Goal: Task Accomplishment & Management: Use online tool/utility

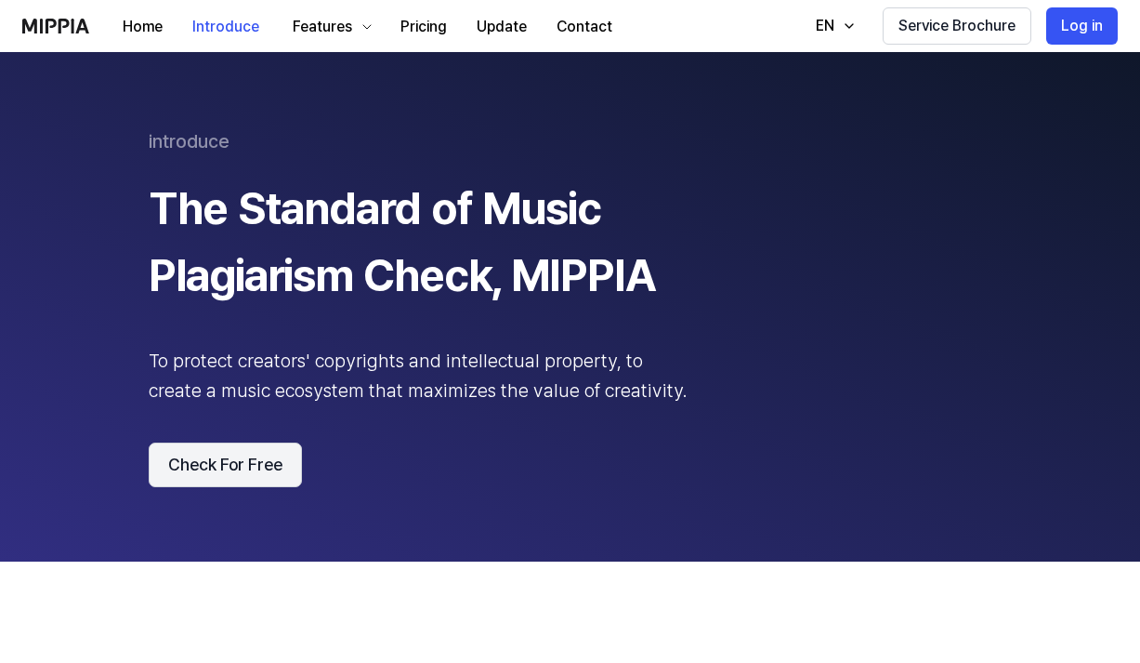
click at [219, 465] on button "Check For Free" at bounding box center [225, 464] width 153 height 45
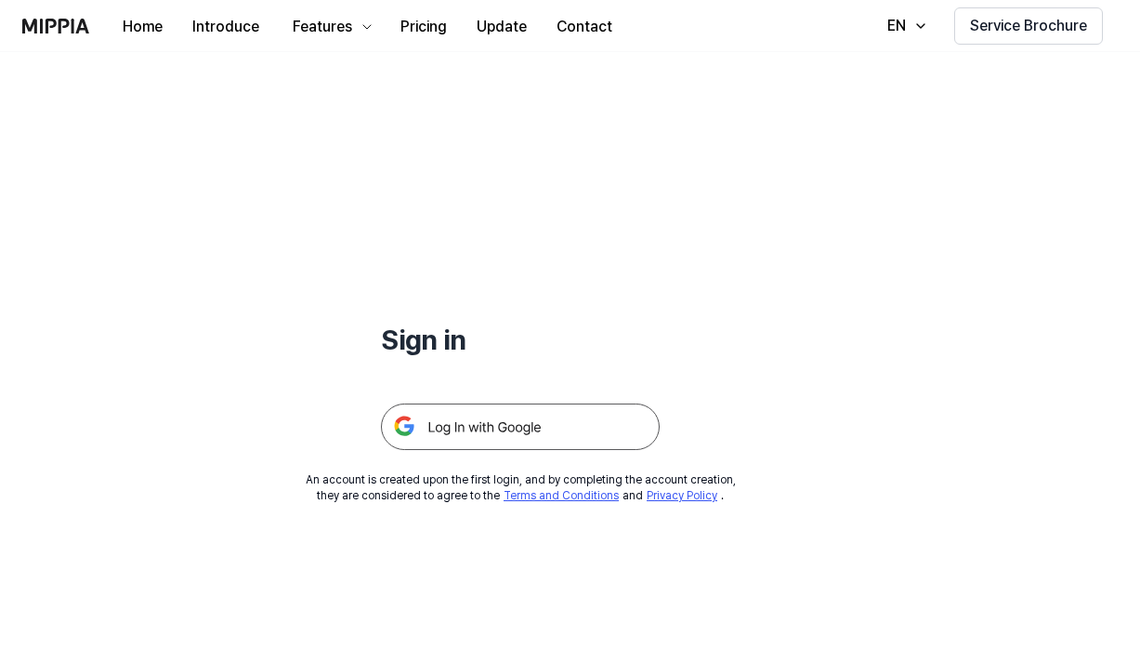
click at [458, 427] on img at bounding box center [520, 426] width 279 height 46
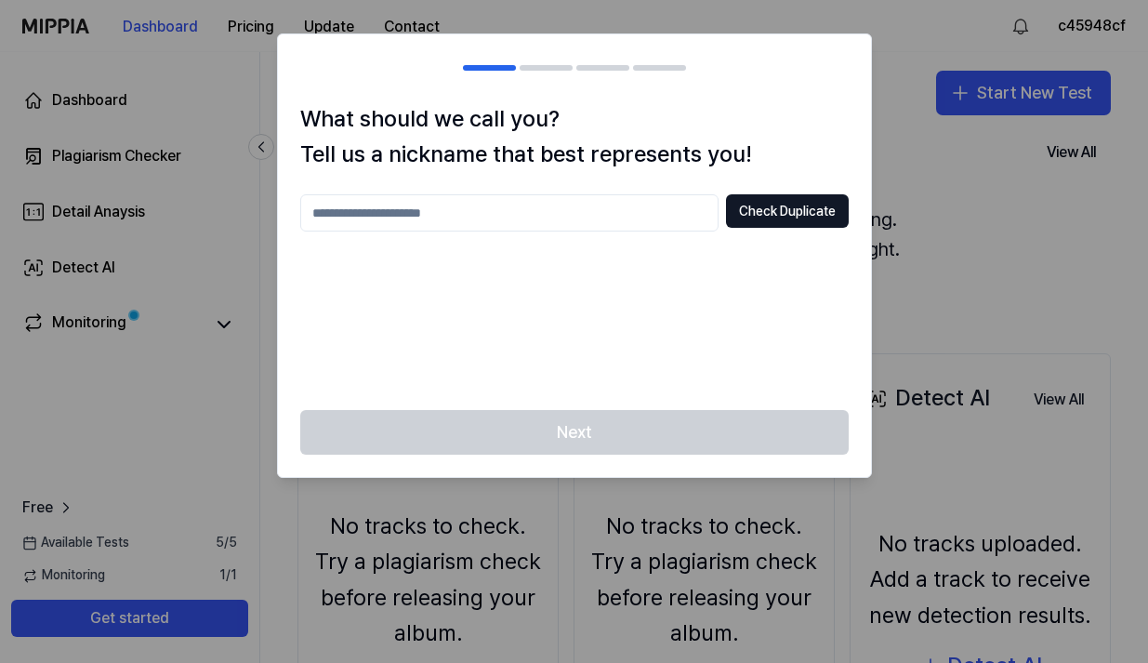
click at [396, 217] on input "text" at bounding box center [509, 212] width 418 height 37
type input "*******"
click at [782, 209] on button "Check Duplicate" at bounding box center [787, 210] width 123 height 33
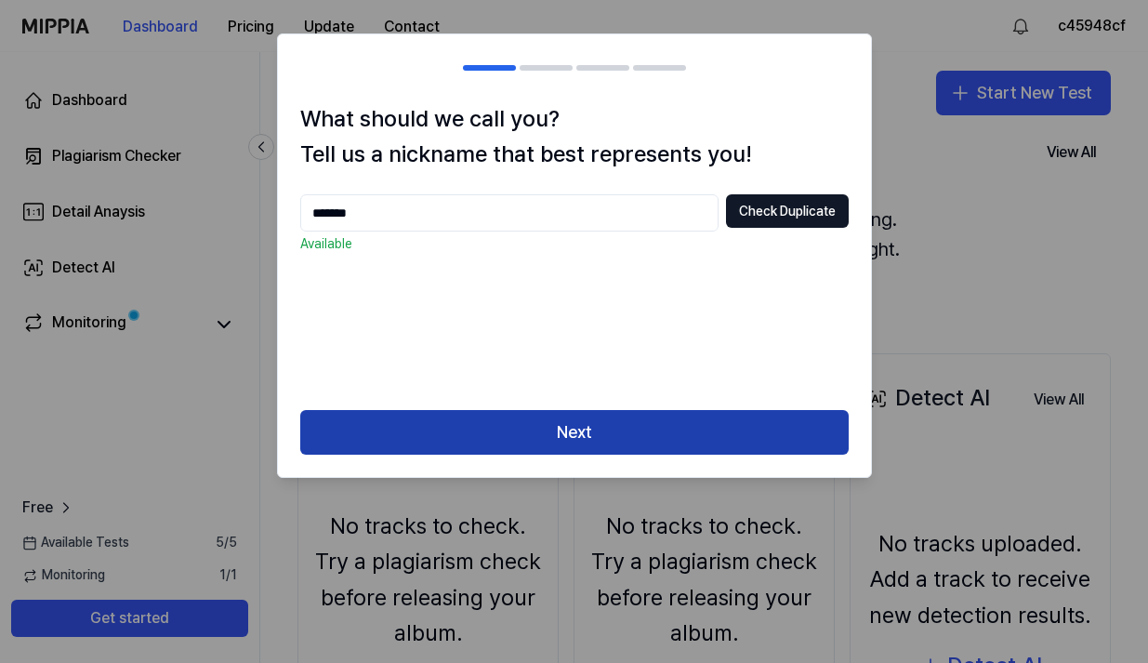
click at [578, 440] on button "Next" at bounding box center [574, 432] width 548 height 45
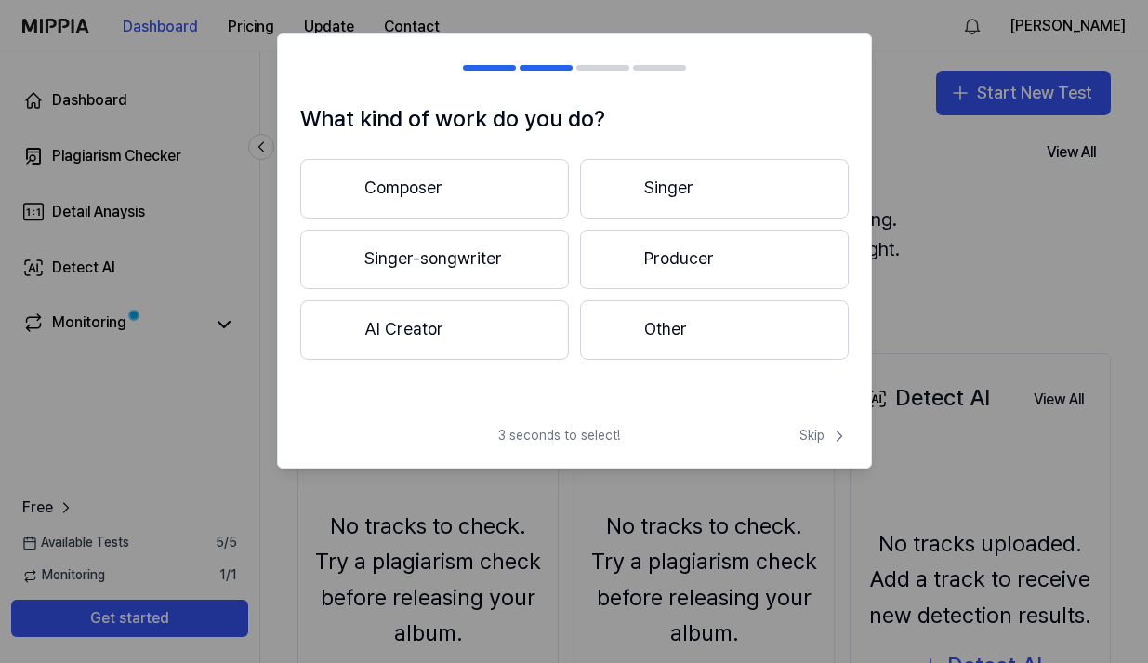
click at [665, 259] on button "Producer" at bounding box center [714, 259] width 269 height 59
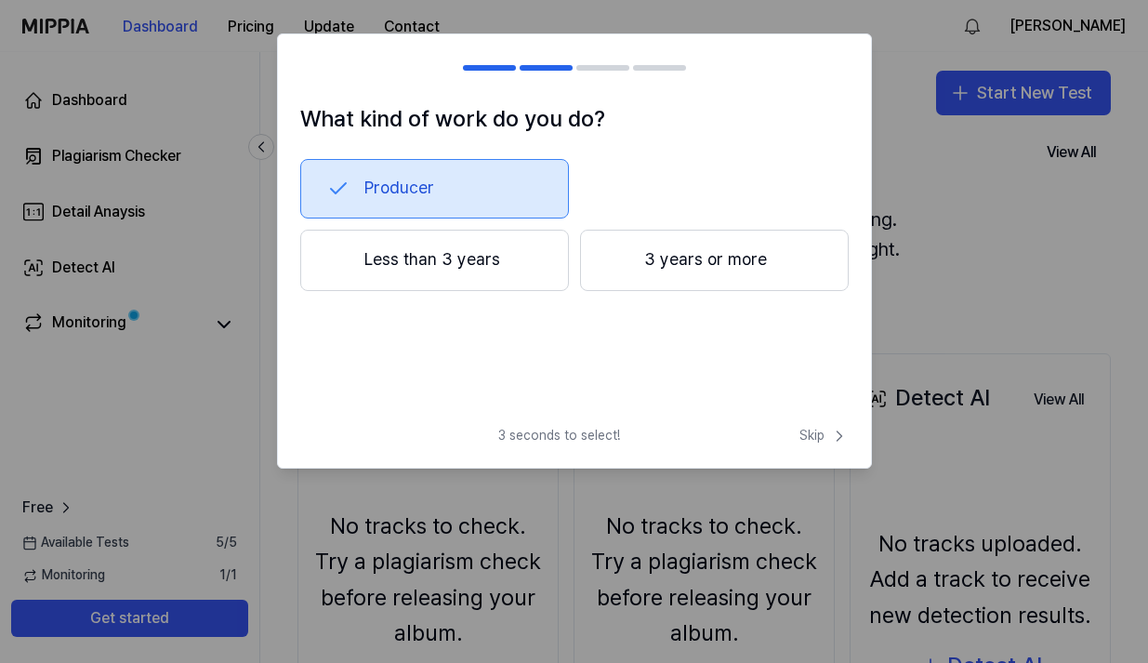
click at [659, 269] on button "3 years or more" at bounding box center [714, 260] width 269 height 61
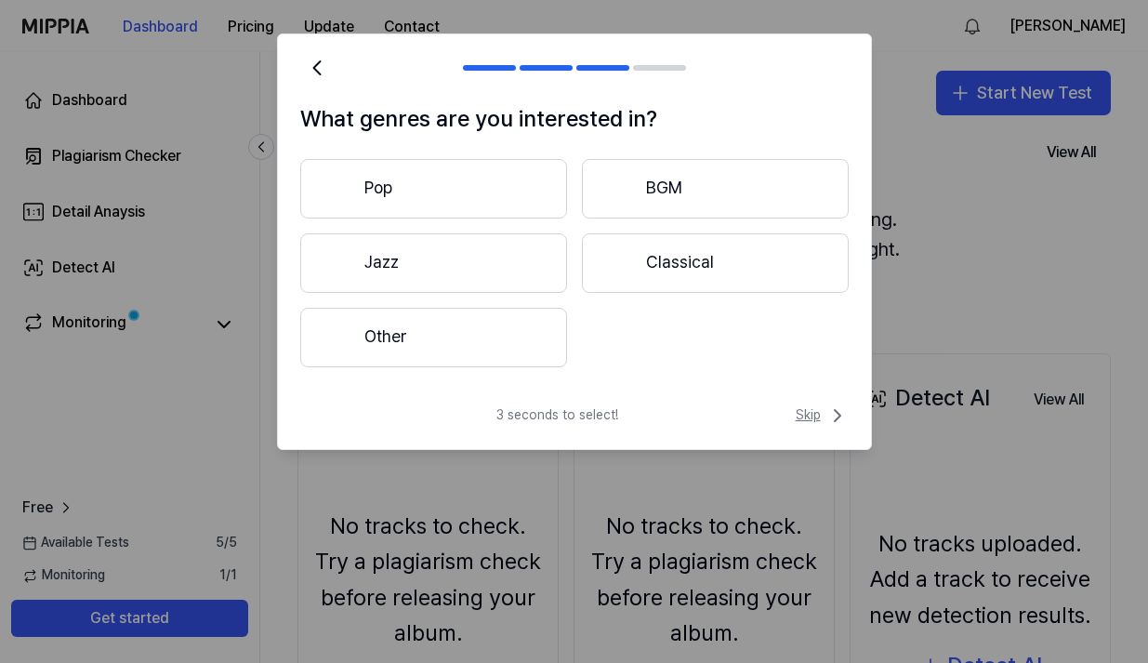
click at [800, 420] on span "Skip" at bounding box center [822, 415] width 53 height 22
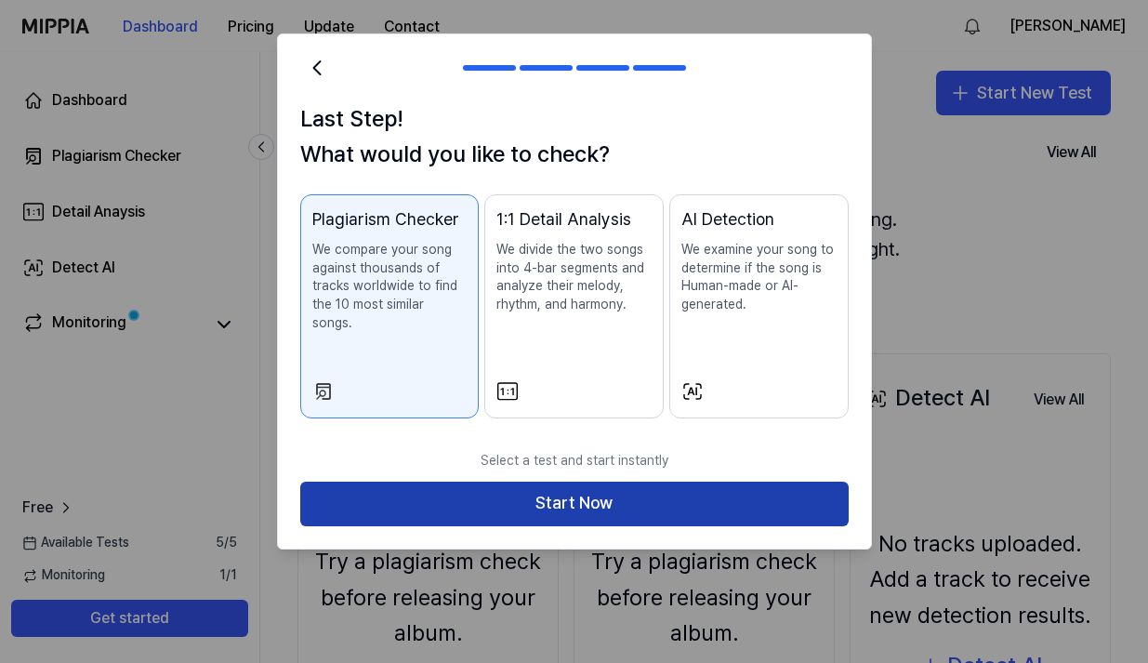
click at [534, 485] on button "Start Now" at bounding box center [574, 503] width 548 height 45
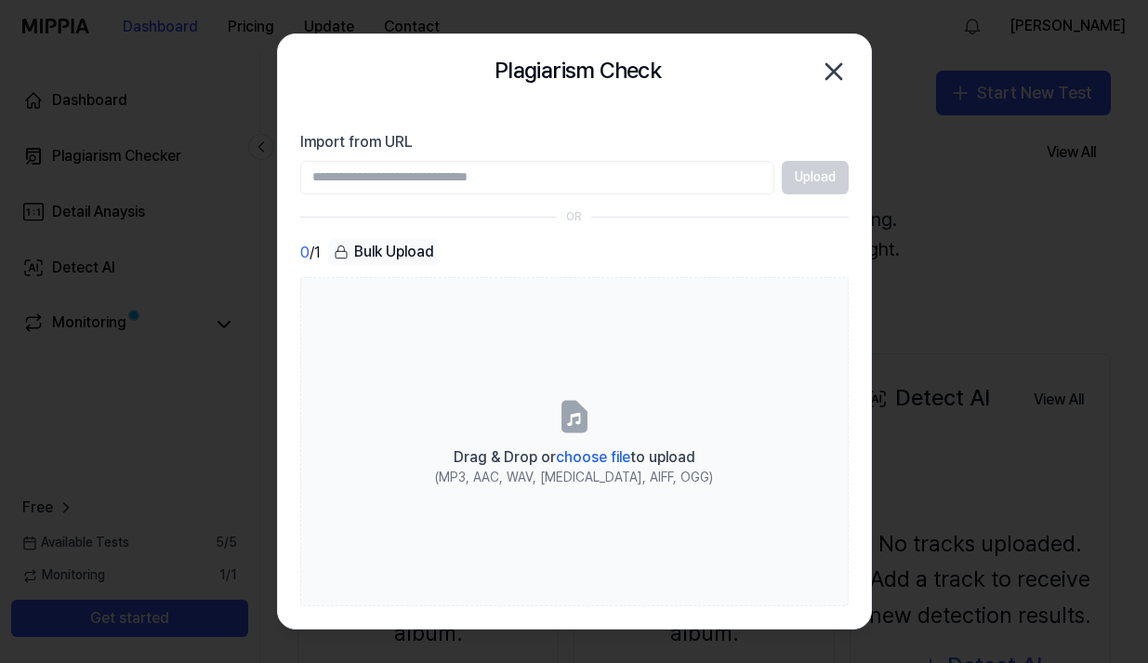
click at [828, 70] on icon "button" at bounding box center [834, 72] width 30 height 30
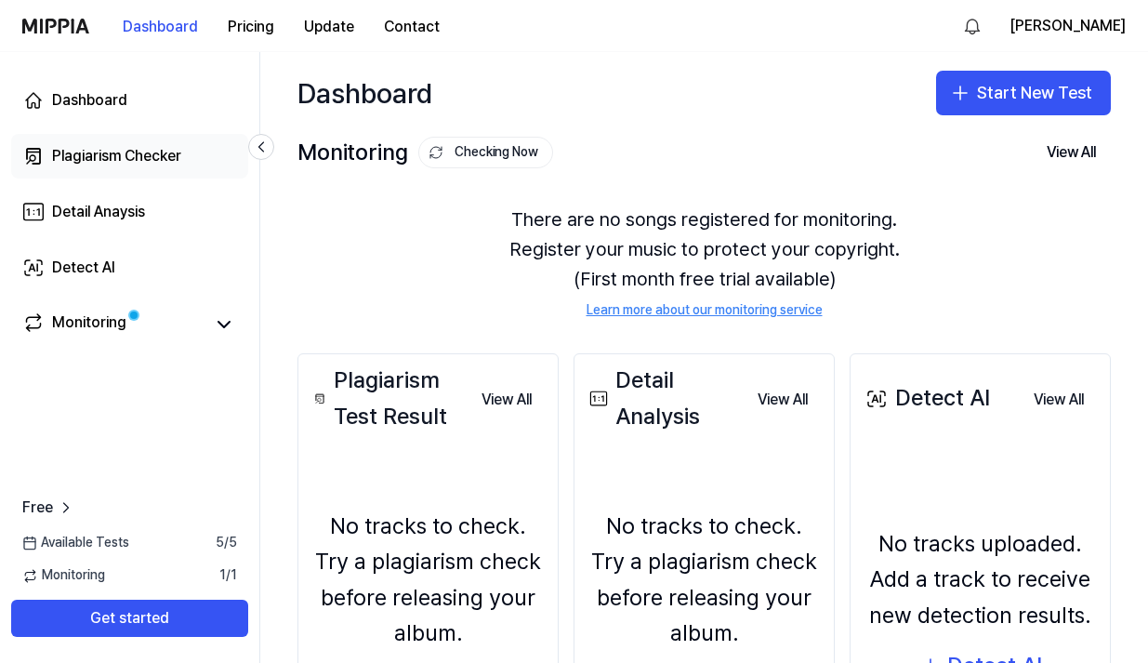
click at [106, 154] on div "Plagiarism Checker" at bounding box center [116, 156] width 129 height 22
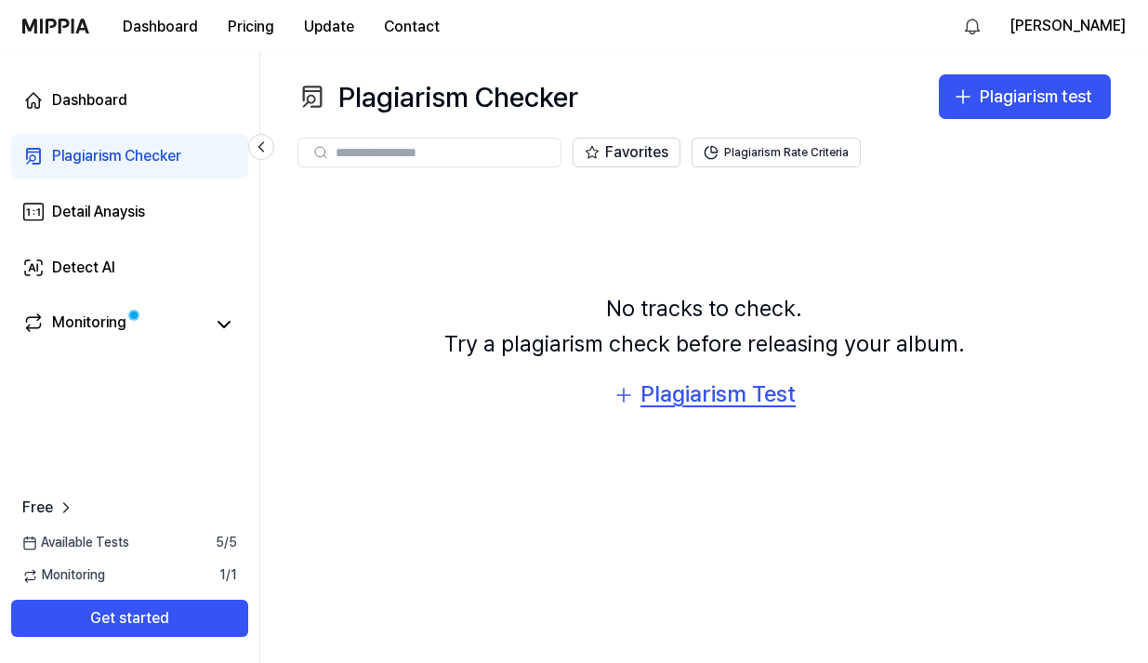
click at [671, 400] on div "Plagiarism Test" at bounding box center [717, 393] width 155 height 35
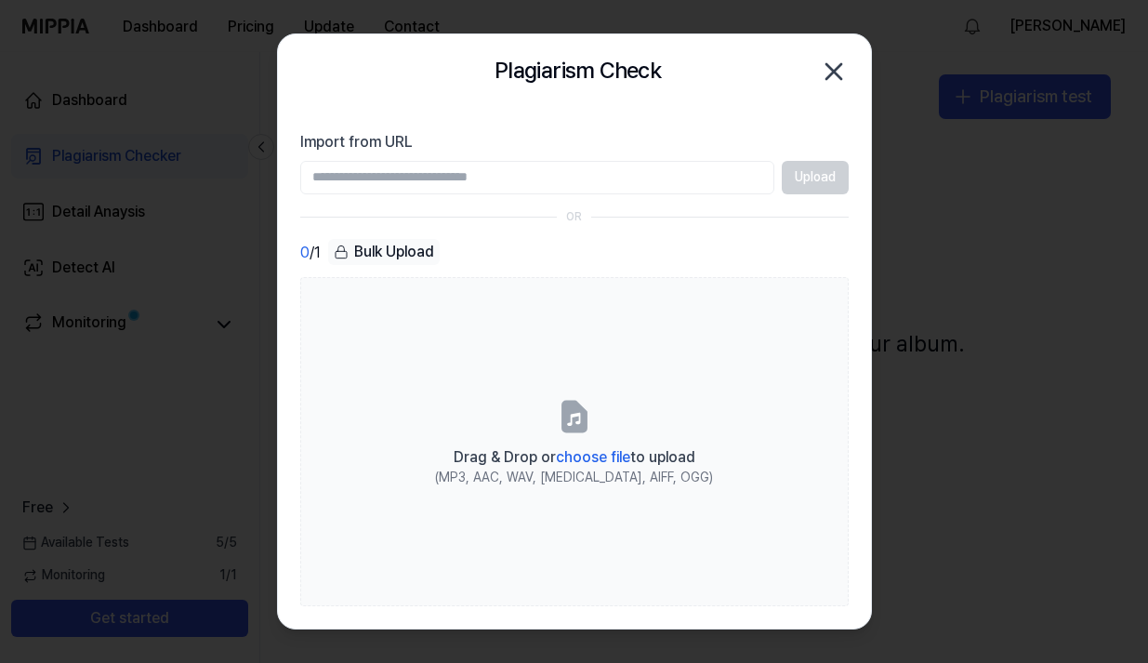
click at [784, 176] on div "Upload" at bounding box center [574, 177] width 548 height 33
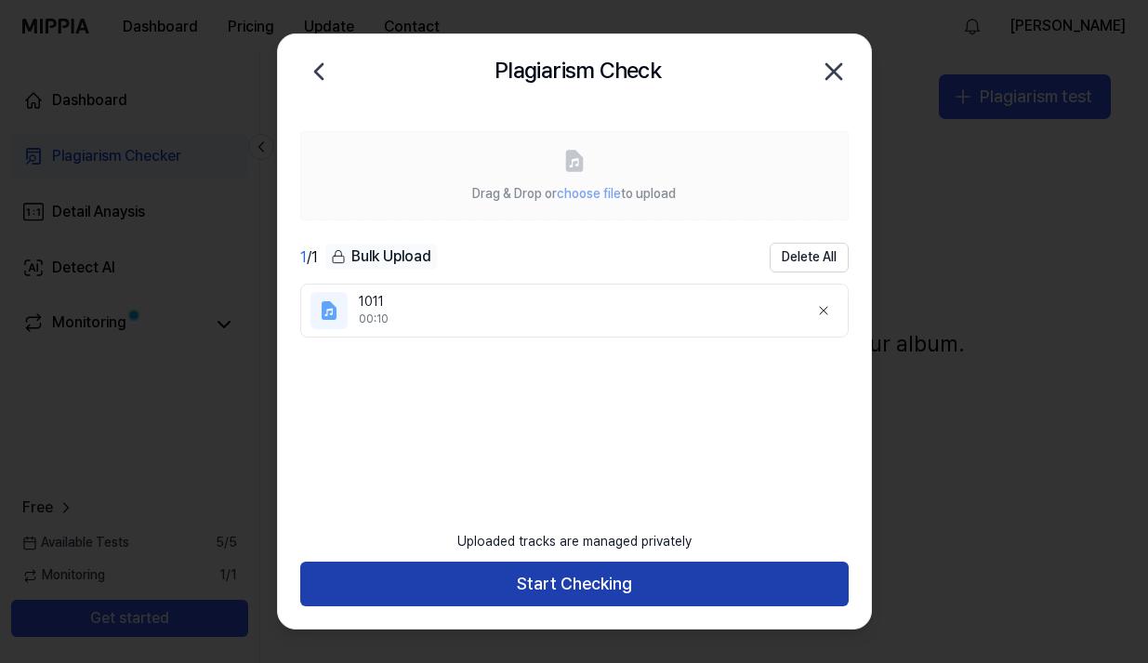
click at [547, 583] on button "Start Checking" at bounding box center [574, 583] width 548 height 45
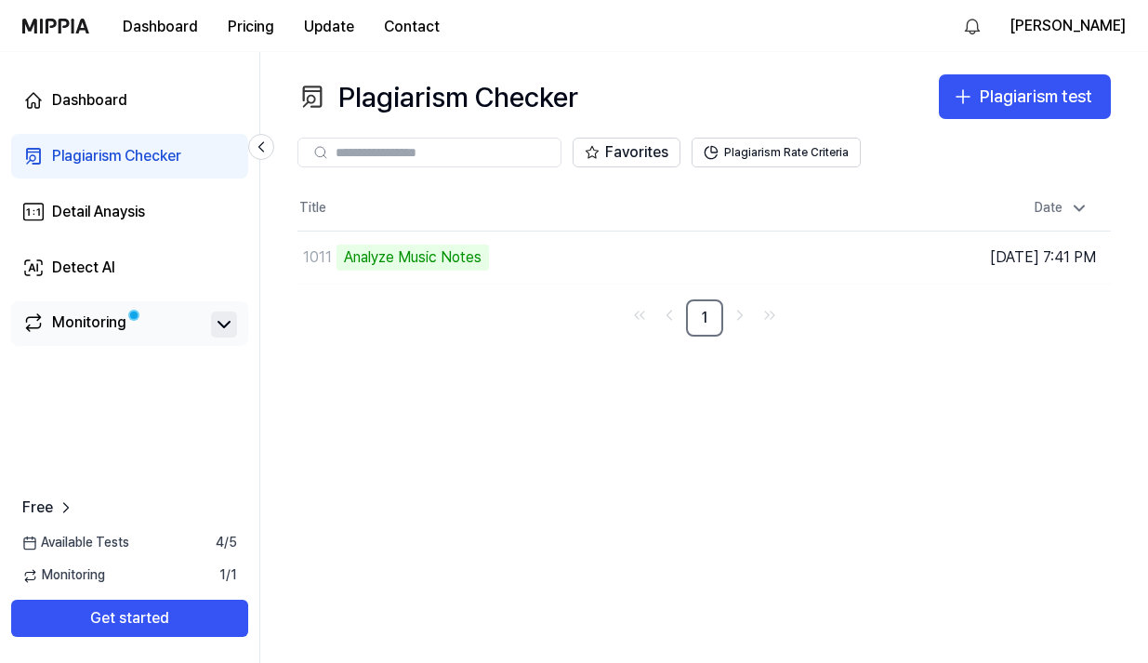
click at [221, 323] on icon at bounding box center [224, 324] width 22 height 22
click at [222, 326] on icon at bounding box center [224, 324] width 22 height 22
click at [771, 254] on td "1011 Analyze Music Notes Go to Results" at bounding box center [602, 257] width 610 height 52
click at [785, 257] on td "1011 Analyze Music Notes Go to Results" at bounding box center [602, 257] width 610 height 52
click at [398, 257] on div "Analyze Music Notes" at bounding box center [412, 257] width 152 height 26
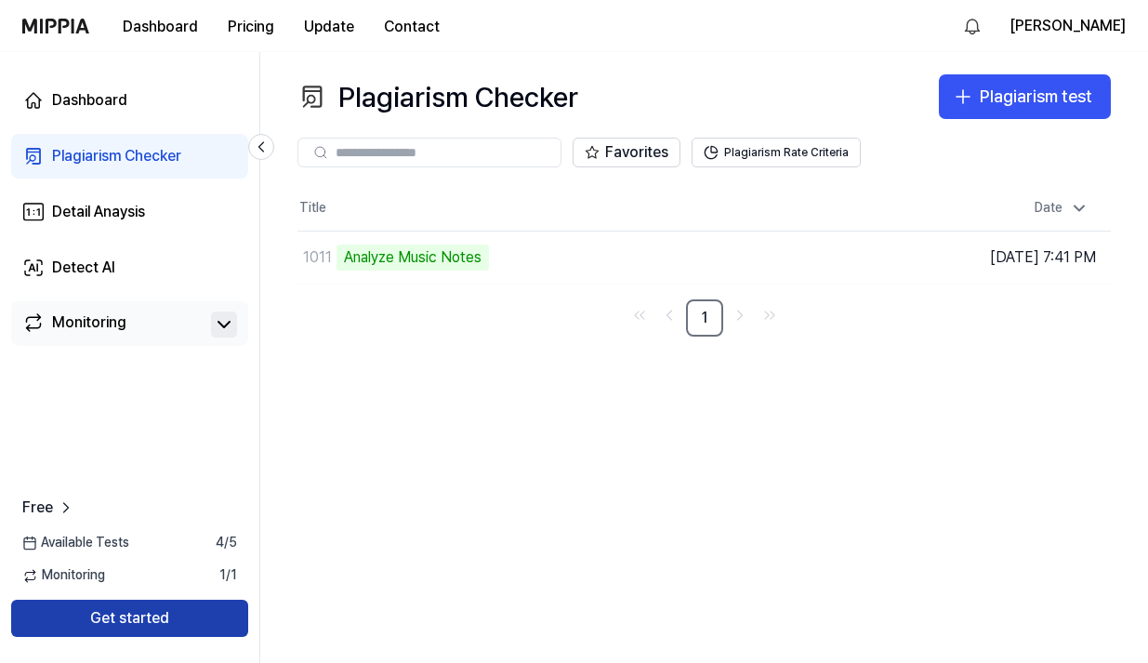
click at [131, 613] on button "Get started" at bounding box center [129, 618] width 237 height 37
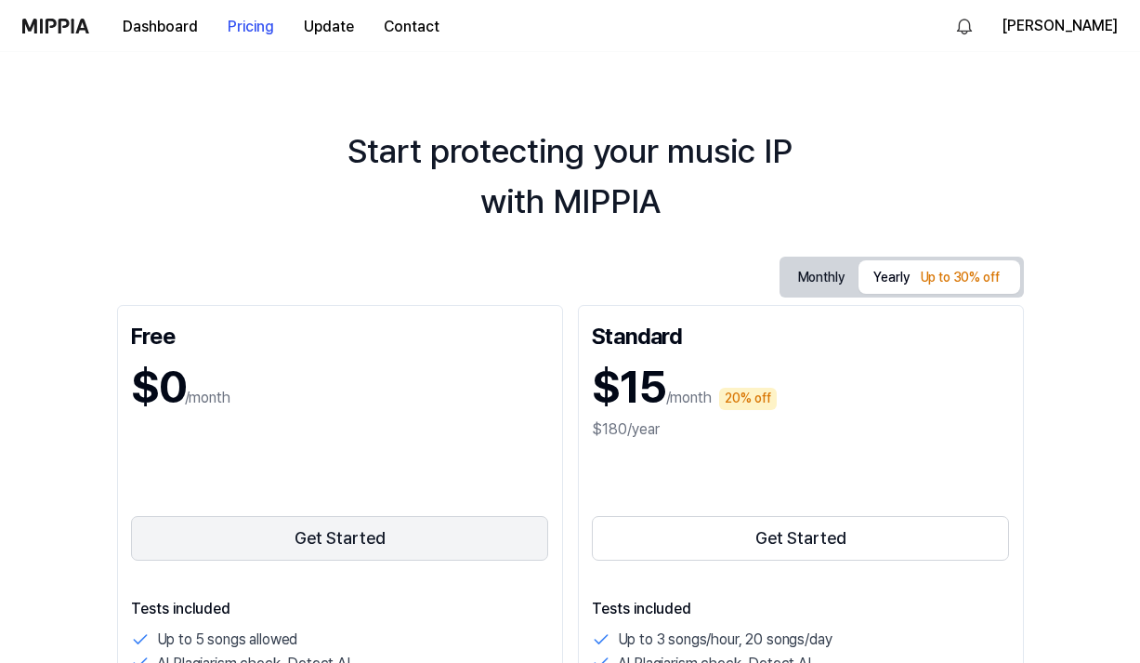
click at [312, 546] on button "Get Started" at bounding box center [340, 538] width 418 height 45
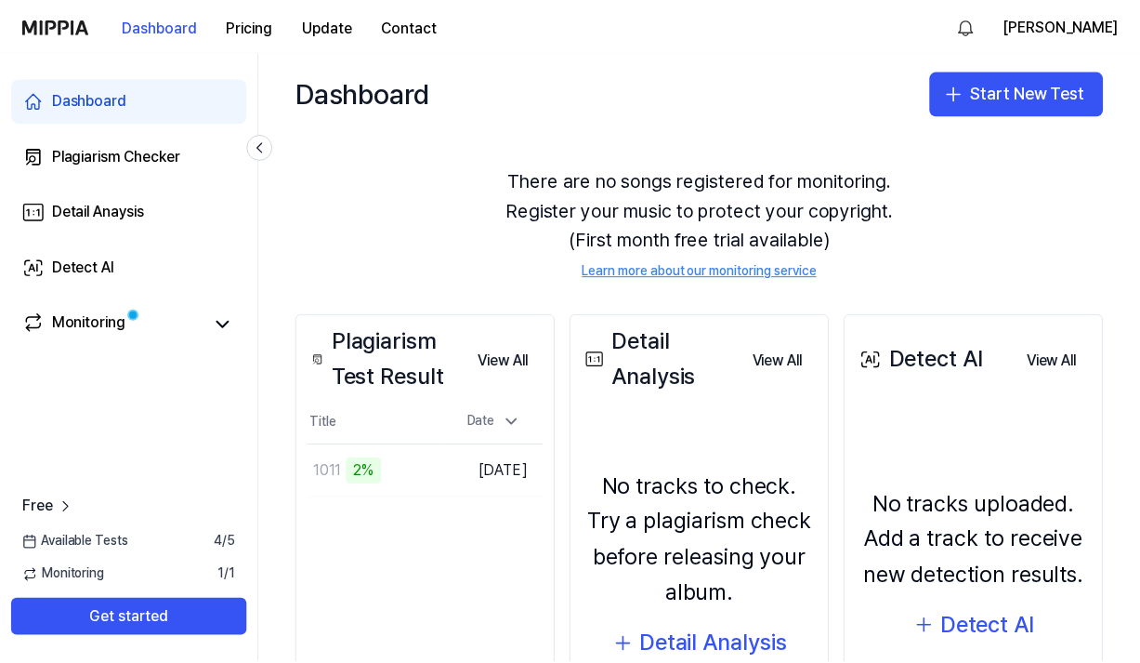
scroll to position [37, 0]
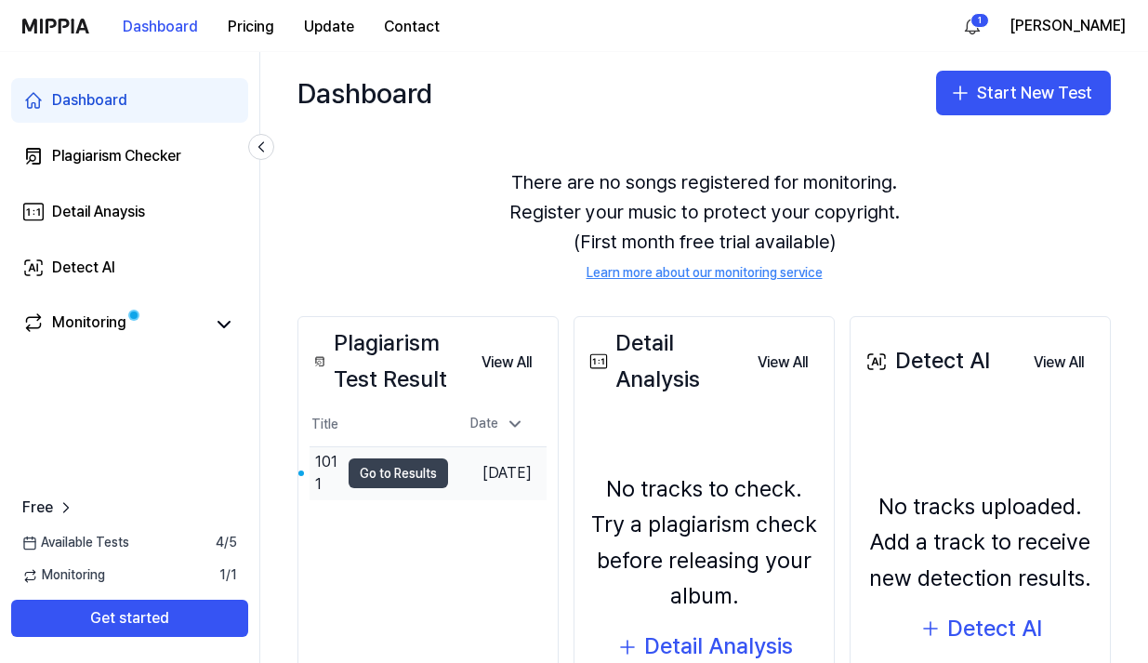
click at [379, 474] on button "Go to Results" at bounding box center [398, 473] width 99 height 30
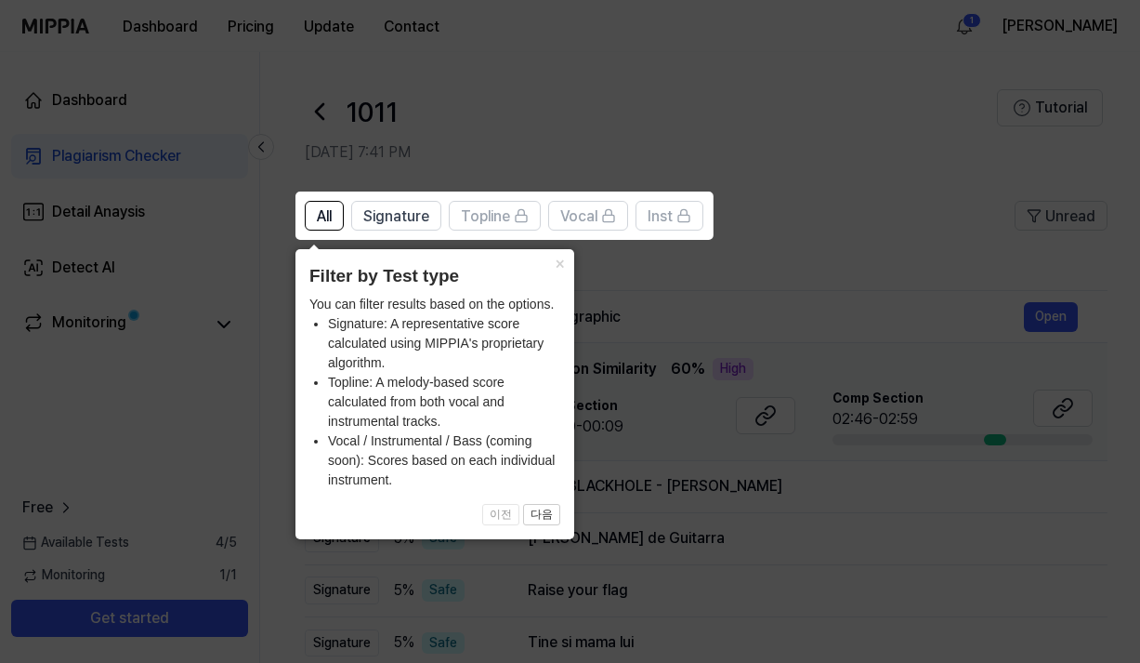
click at [696, 320] on icon at bounding box center [574, 331] width 1148 height 663
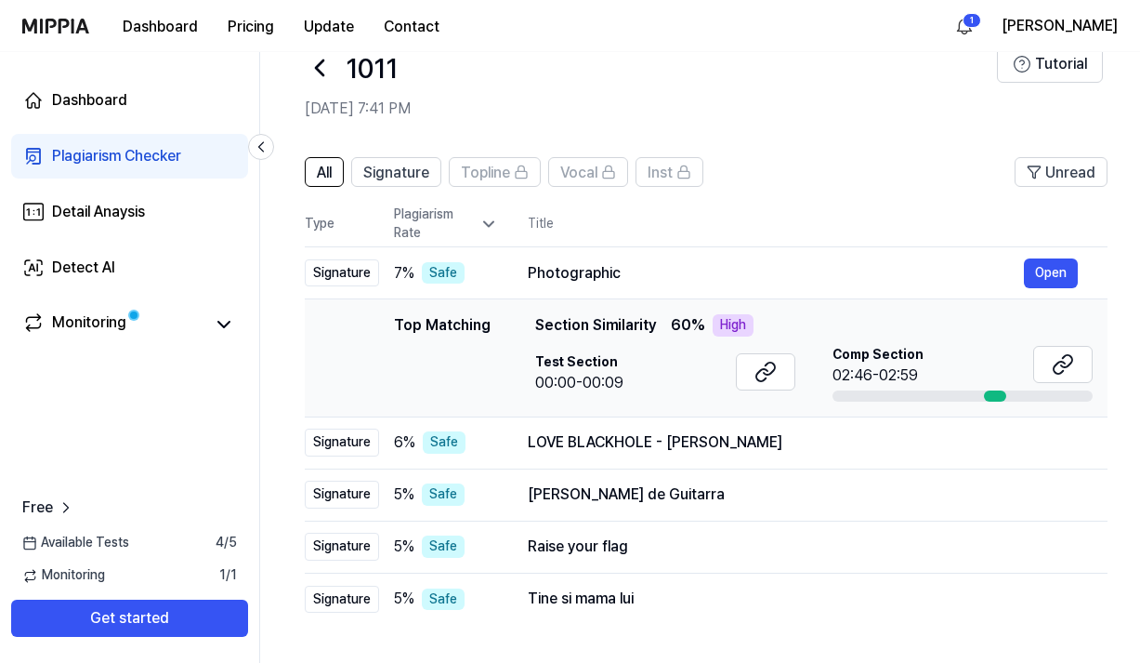
scroll to position [46, 0]
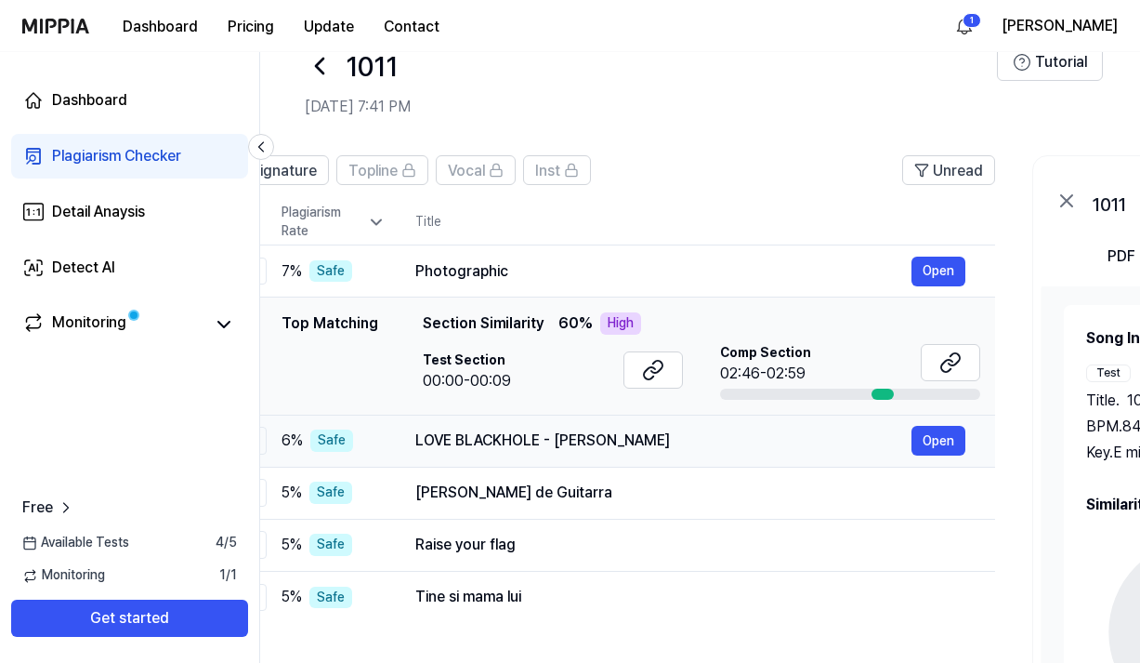
drag, startPoint x: 756, startPoint y: 442, endPoint x: 649, endPoint y: 432, distance: 107.4
click at [649, 432] on div "LOVE BLACKHOLE - Shiroyoume" at bounding box center [663, 440] width 496 height 22
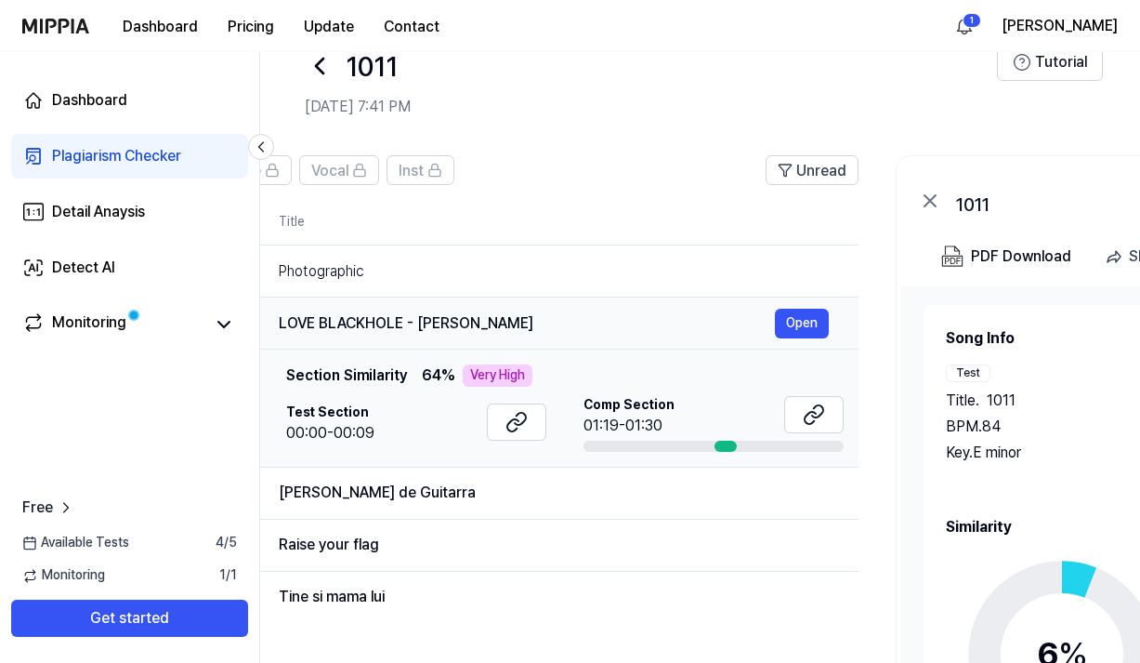
scroll to position [0, 245]
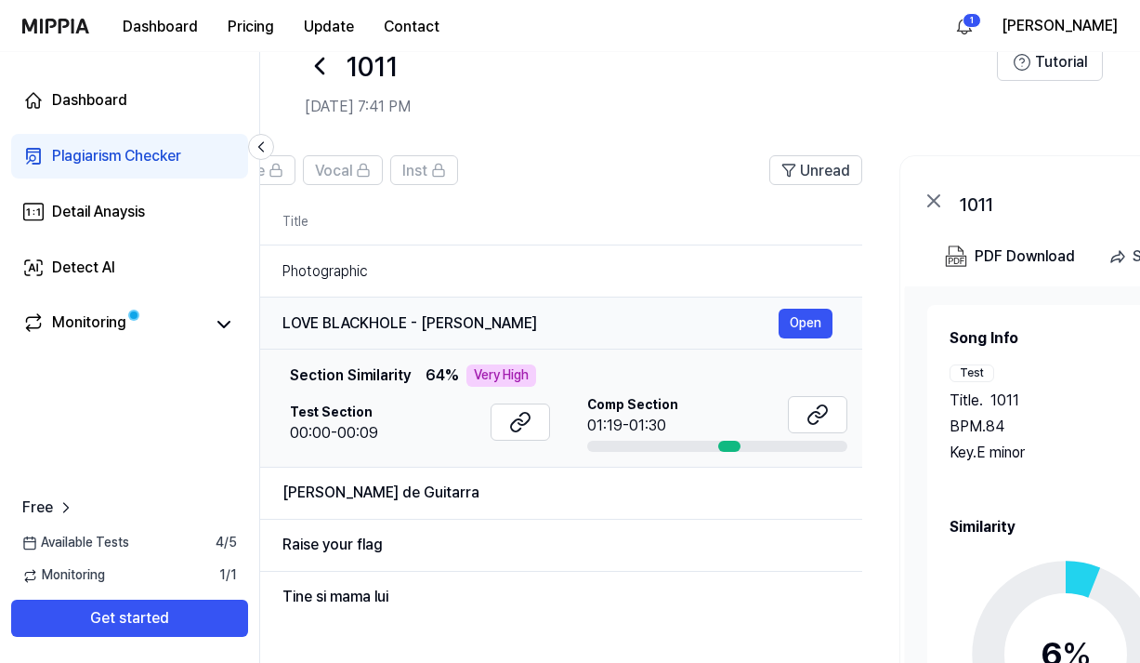
drag, startPoint x: 640, startPoint y: 324, endPoint x: 502, endPoint y: 321, distance: 138.5
click at [502, 321] on div "LOVE BLACKHOLE - Shiroyoume" at bounding box center [531, 323] width 496 height 22
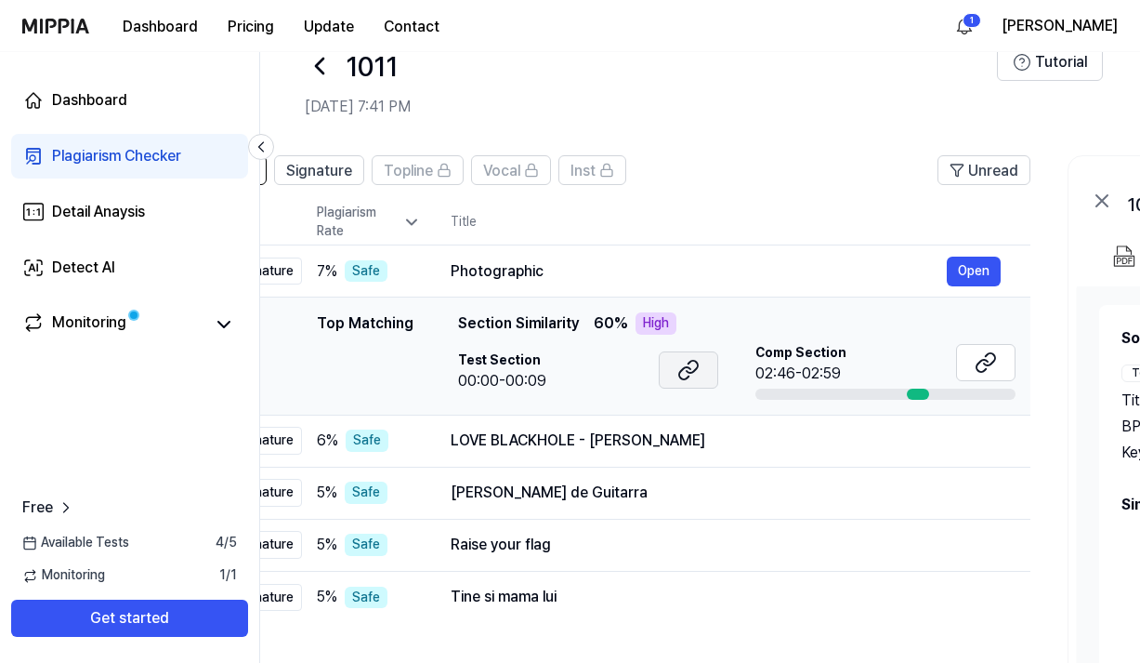
scroll to position [0, 74]
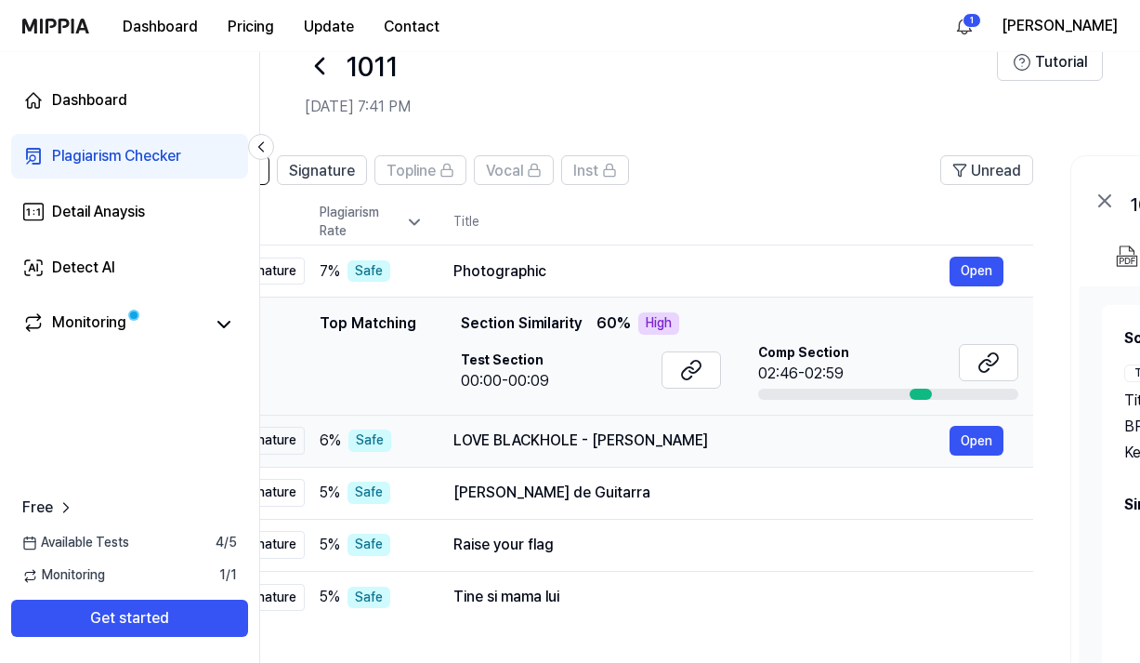
click at [501, 441] on div "LOVE BLACKHOLE - Shiroyoume" at bounding box center [702, 440] width 496 height 22
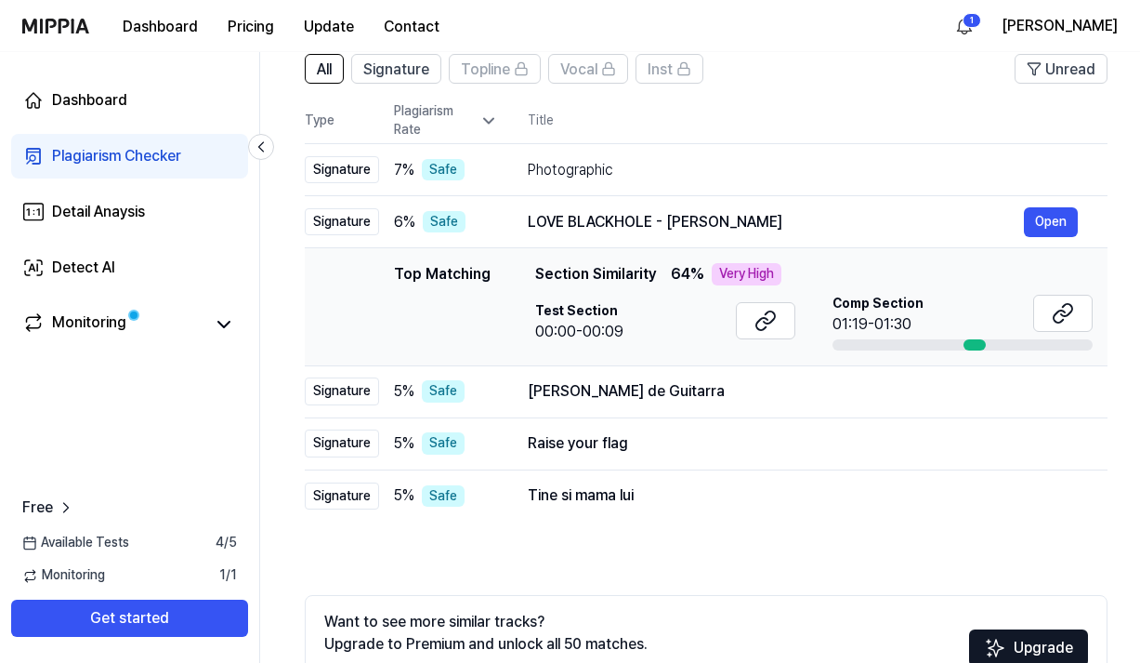
scroll to position [0, 1]
click at [579, 387] on div "Alma de Guitarra" at bounding box center [775, 391] width 496 height 22
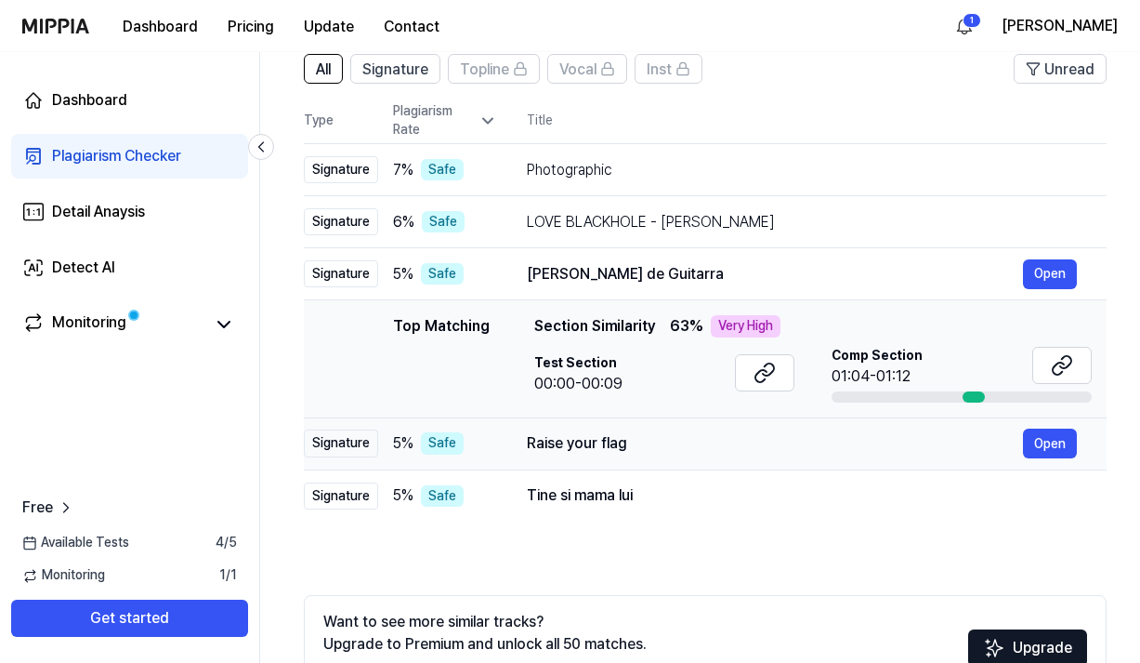
click at [562, 444] on div "Raise your flag" at bounding box center [775, 443] width 496 height 22
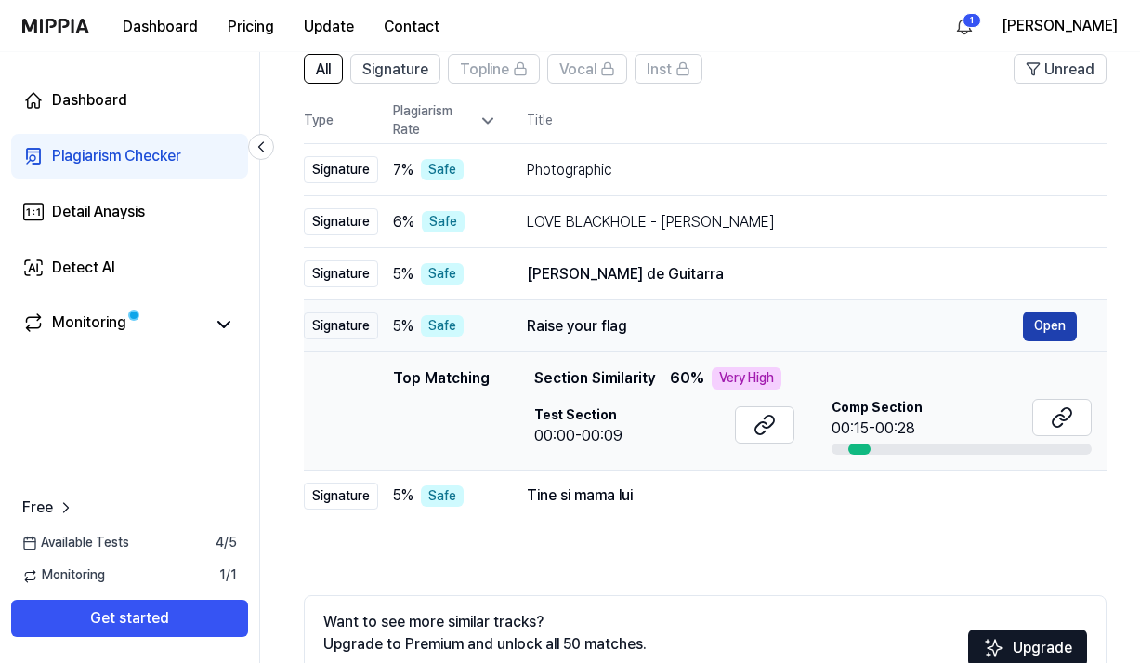
click at [1051, 326] on button "Open" at bounding box center [1050, 326] width 54 height 30
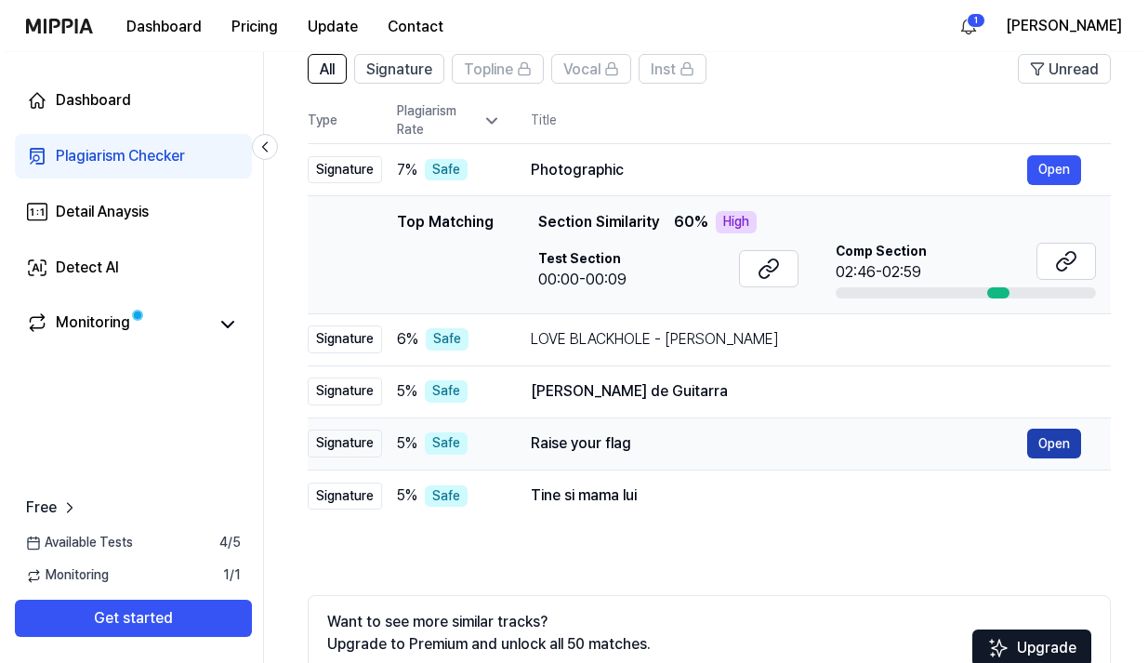
scroll to position [0, 0]
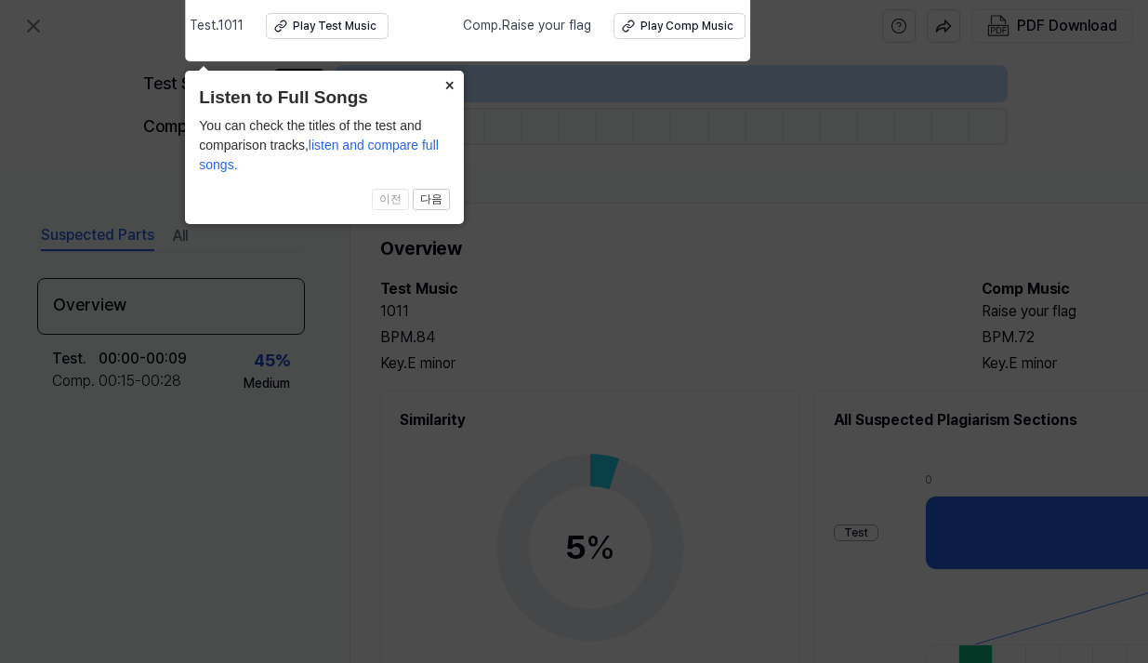
click at [450, 82] on button "×" at bounding box center [449, 84] width 30 height 26
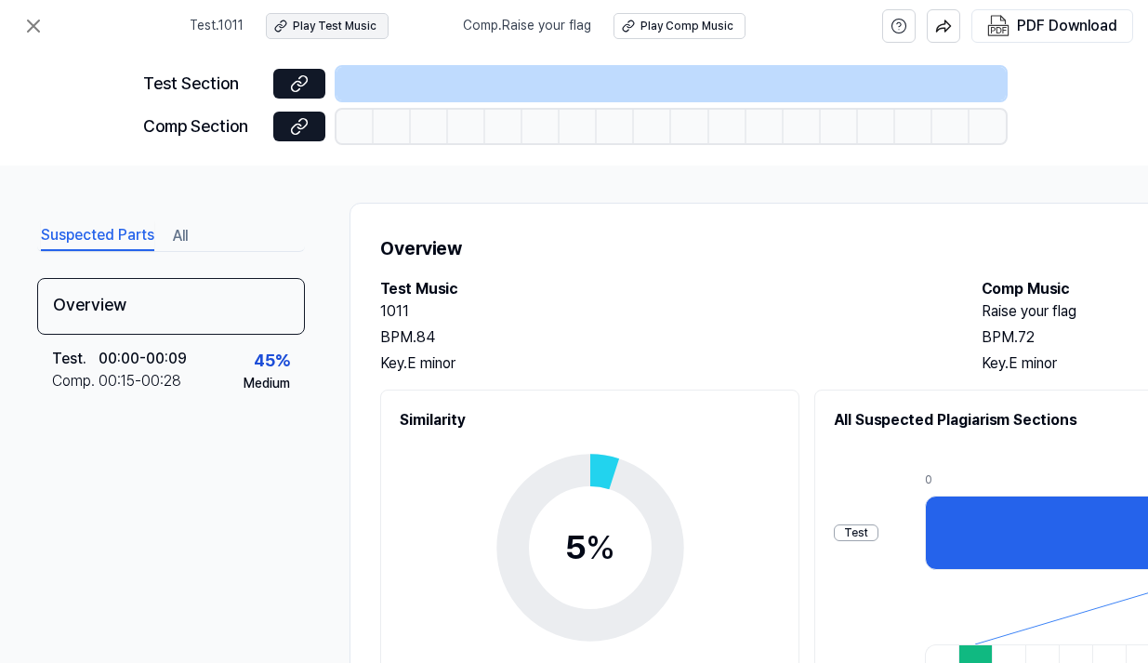
click at [321, 28] on div "Play Test Music" at bounding box center [335, 27] width 84 height 16
